Goal: Navigation & Orientation: Find specific page/section

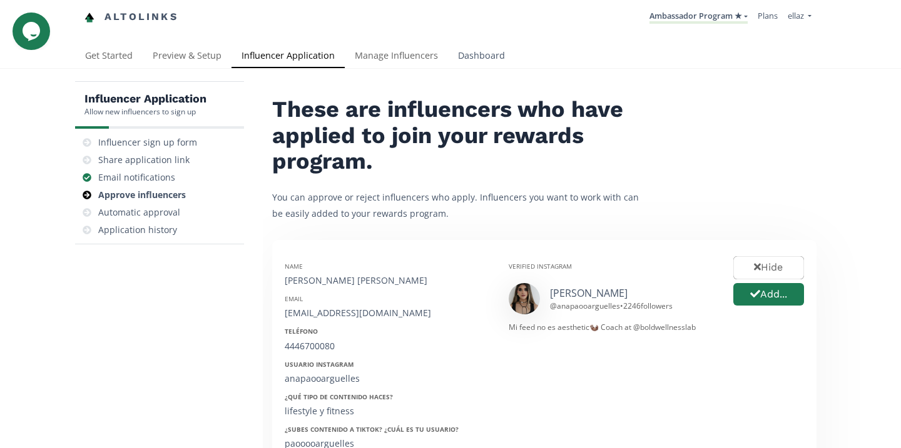
click at [479, 63] on link "Dashboard" at bounding box center [481, 56] width 67 height 25
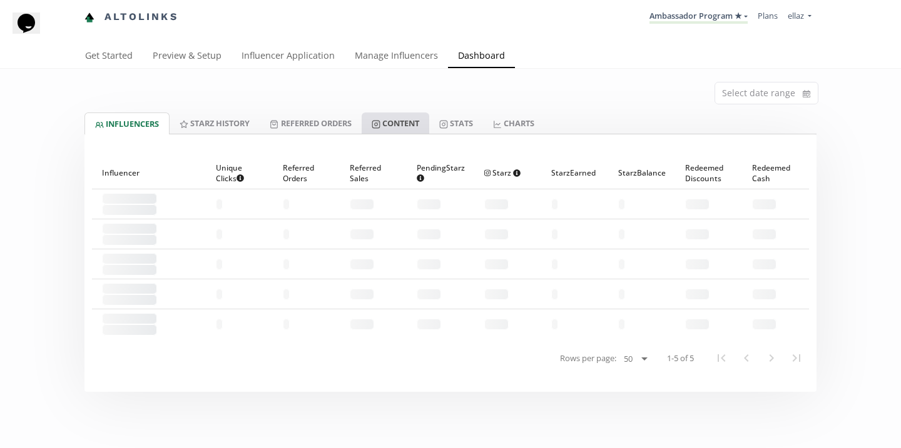
click at [410, 133] on link "Content" at bounding box center [395, 123] width 68 height 21
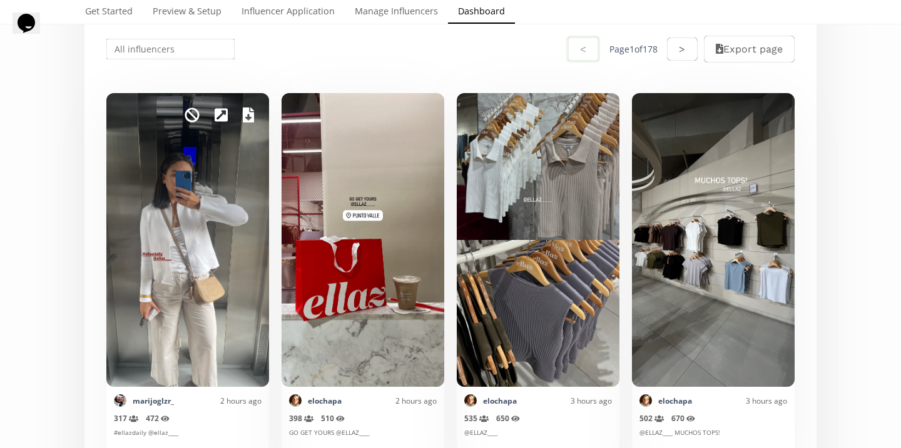
scroll to position [306, 0]
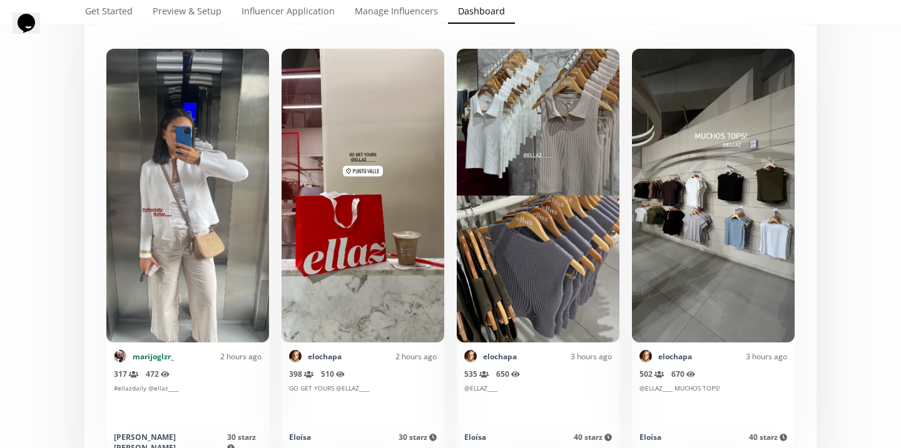
click at [149, 358] on link "marijoglzr_" at bounding box center [153, 356] width 41 height 11
click at [154, 358] on link "marijoglzr_" at bounding box center [153, 356] width 41 height 11
